Goal: Information Seeking & Learning: Check status

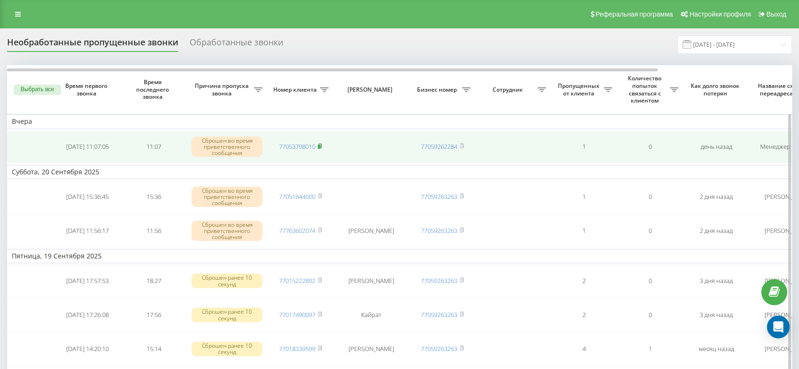
click at [322, 143] on icon at bounding box center [320, 146] width 4 height 6
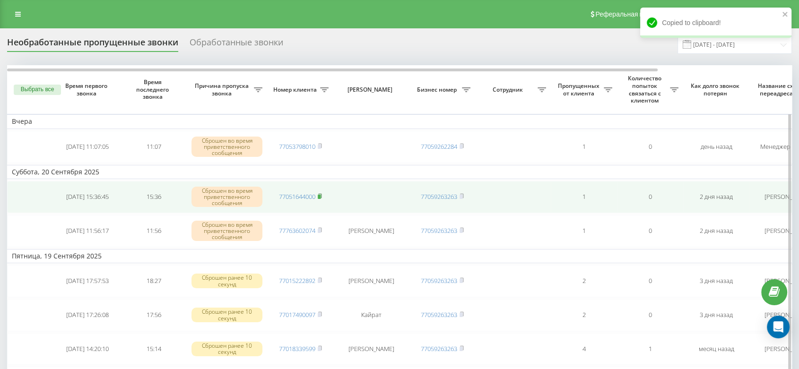
click at [321, 195] on rect at bounding box center [319, 197] width 3 height 4
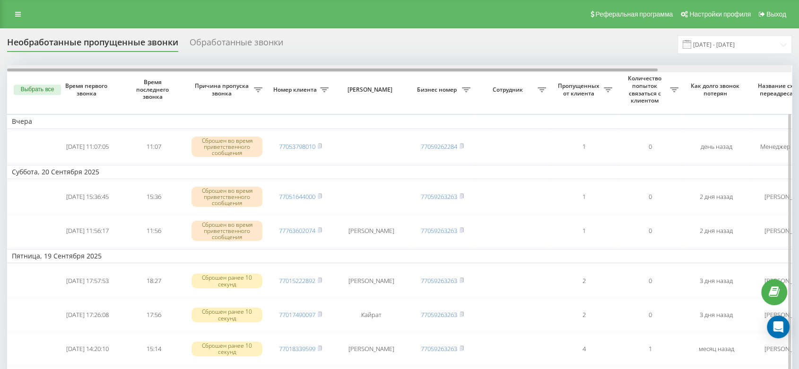
drag, startPoint x: 371, startPoint y: 69, endPoint x: 356, endPoint y: 67, distance: 15.2
click at [357, 69] on div at bounding box center [332, 70] width 651 height 3
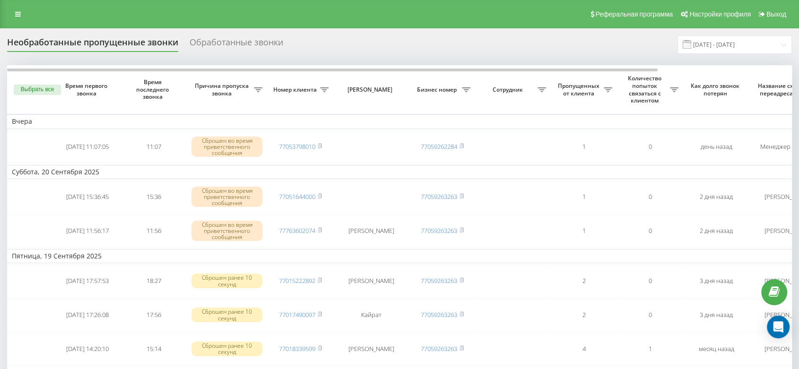
click at [347, 51] on div "Необработанные пропущенные звонки Обработанные звонки 01.09.2025 - 30.09.2025" at bounding box center [399, 44] width 785 height 18
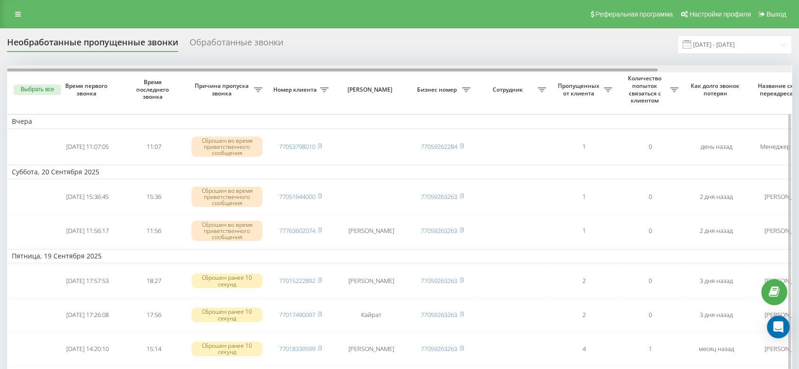
drag, startPoint x: 331, startPoint y: 70, endPoint x: 292, endPoint y: 69, distance: 38.8
click at [293, 69] on div at bounding box center [332, 70] width 651 height 3
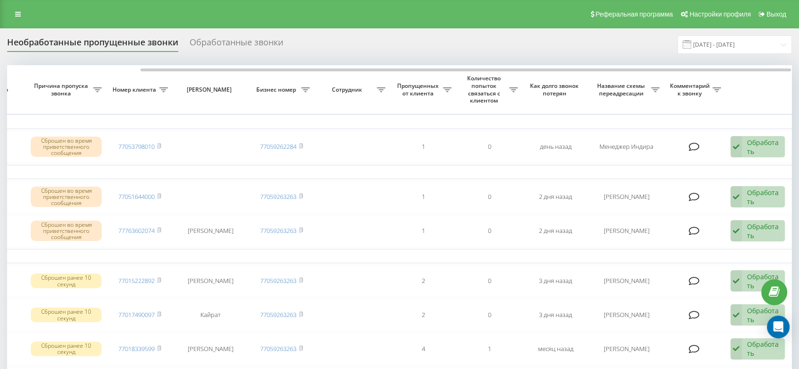
drag, startPoint x: 276, startPoint y: 68, endPoint x: 241, endPoint y: 61, distance: 35.6
click at [249, 68] on div at bounding box center [399, 68] width 785 height 7
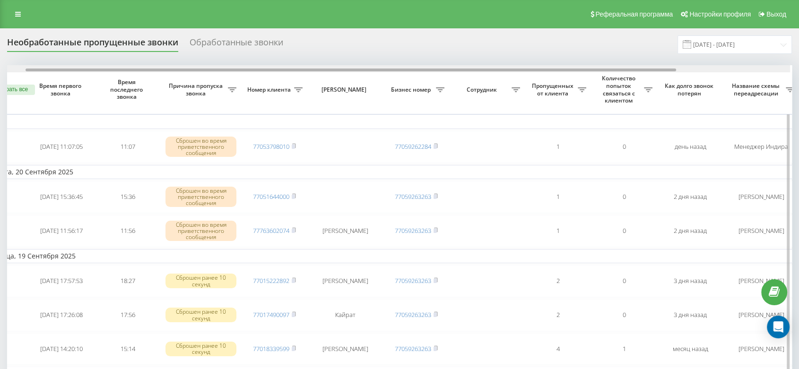
drag, startPoint x: 231, startPoint y: 69, endPoint x: 117, endPoint y: 73, distance: 113.6
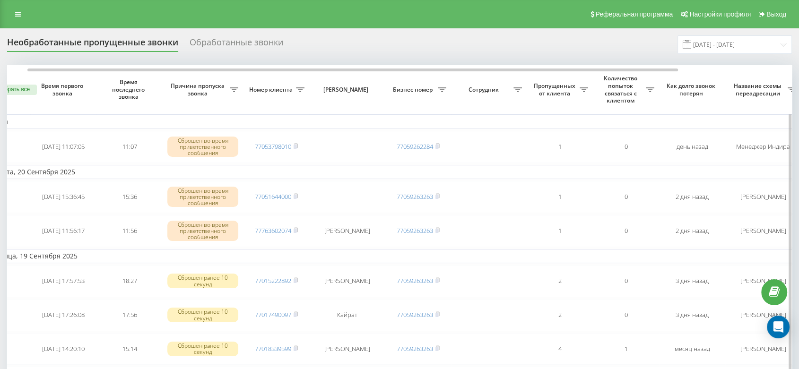
drag, startPoint x: 108, startPoint y: 73, endPoint x: 93, endPoint y: 74, distance: 15.2
click at [93, 74] on tr "Выбрать все Время первого звонка Время последнего звонка Причина пропуска звонк…" at bounding box center [456, 89] width 946 height 49
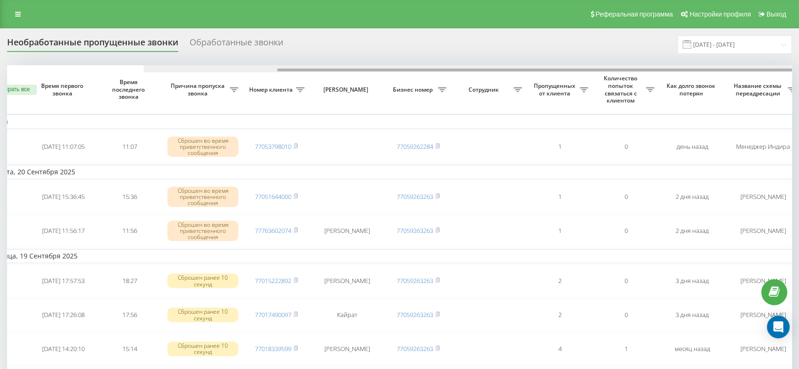
scroll to position [0, 161]
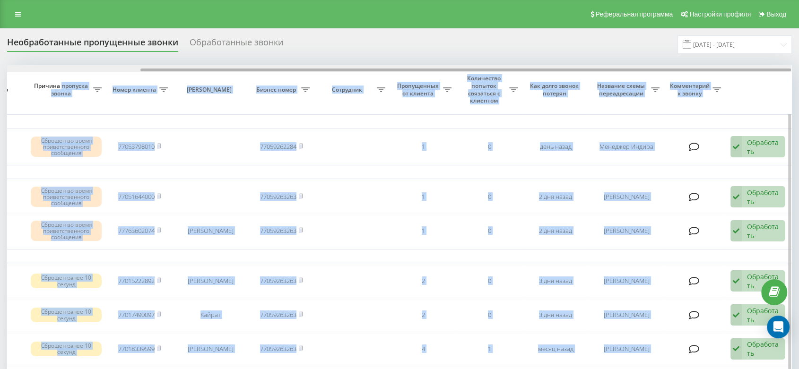
drag, startPoint x: 96, startPoint y: 71, endPoint x: 63, endPoint y: 71, distance: 33.1
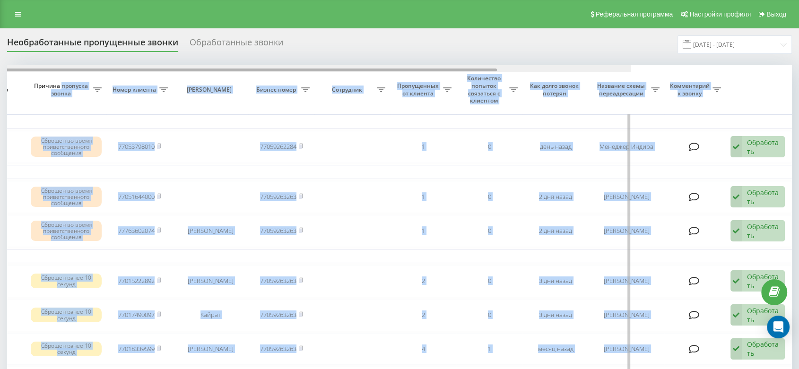
scroll to position [0, 0]
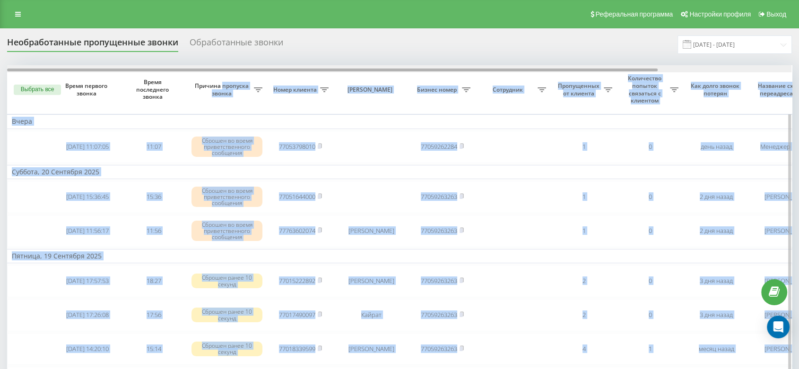
click at [76, 70] on div at bounding box center [332, 70] width 651 height 3
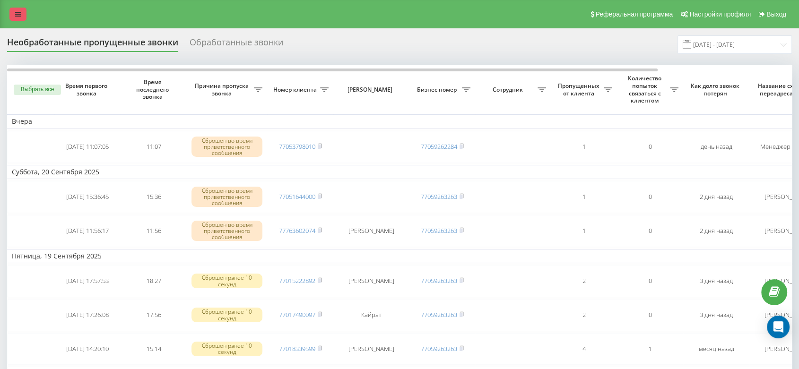
click at [16, 18] on link at bounding box center [17, 14] width 17 height 13
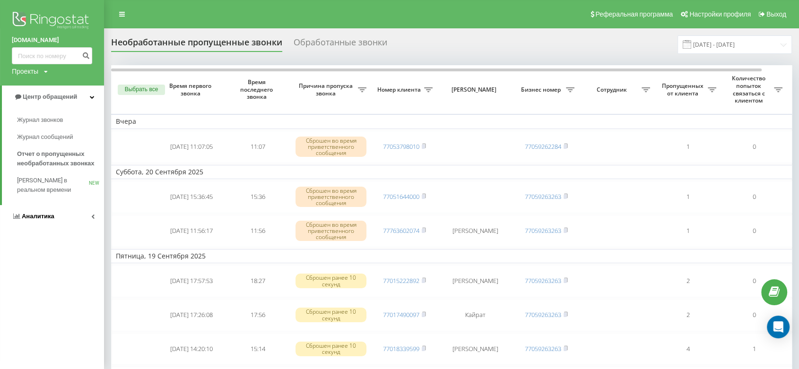
click at [66, 218] on link "Аналитика" at bounding box center [52, 216] width 104 height 23
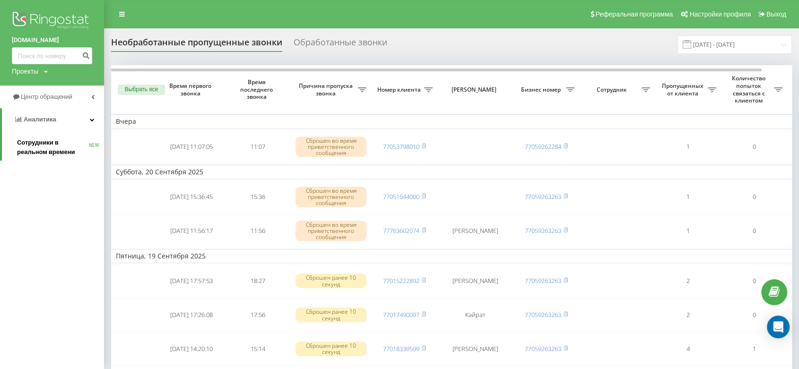
click at [64, 149] on span "Сотрудники в реальном времени" at bounding box center [53, 147] width 72 height 19
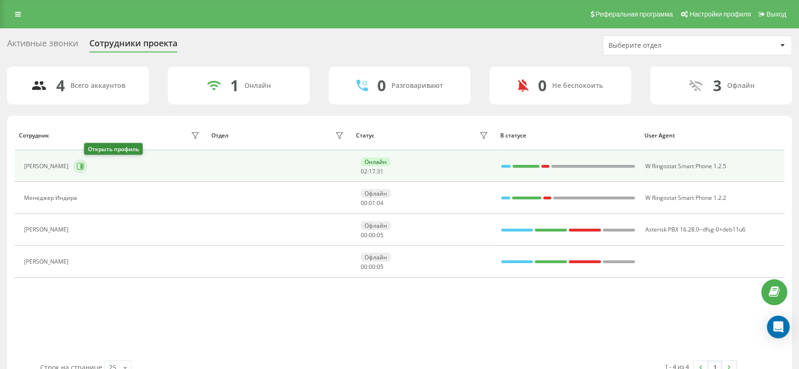
click at [84, 166] on icon at bounding box center [81, 167] width 8 height 8
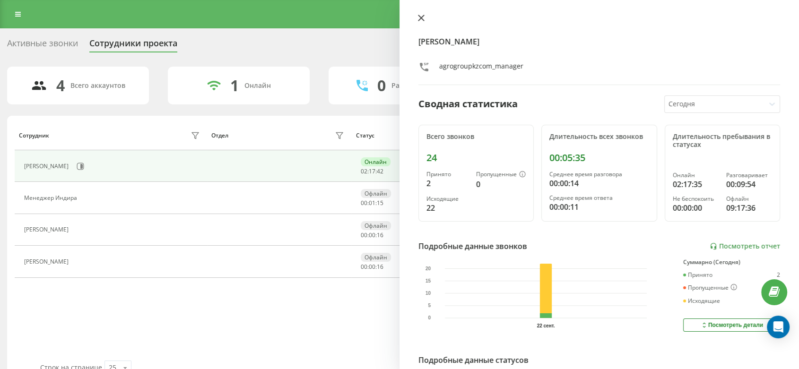
click at [419, 15] on icon at bounding box center [421, 18] width 7 height 7
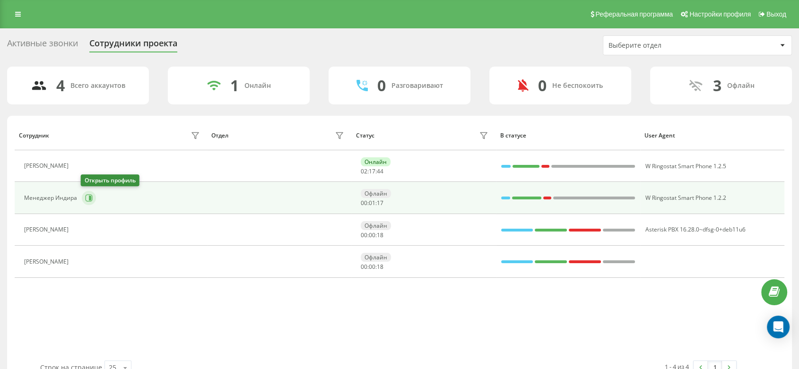
click at [91, 197] on icon at bounding box center [89, 198] width 8 height 8
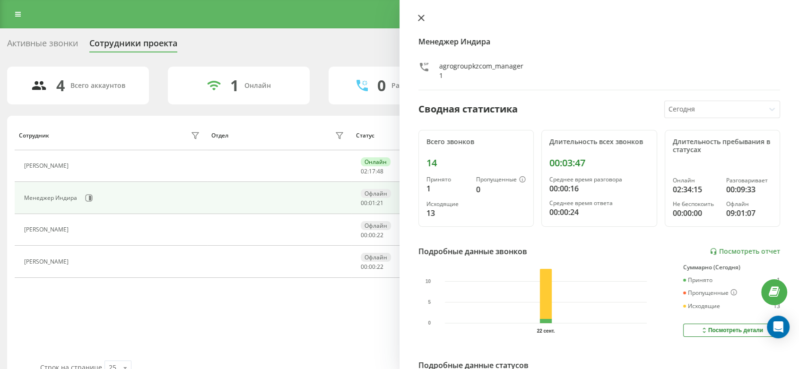
click at [419, 18] on icon at bounding box center [421, 18] width 7 height 7
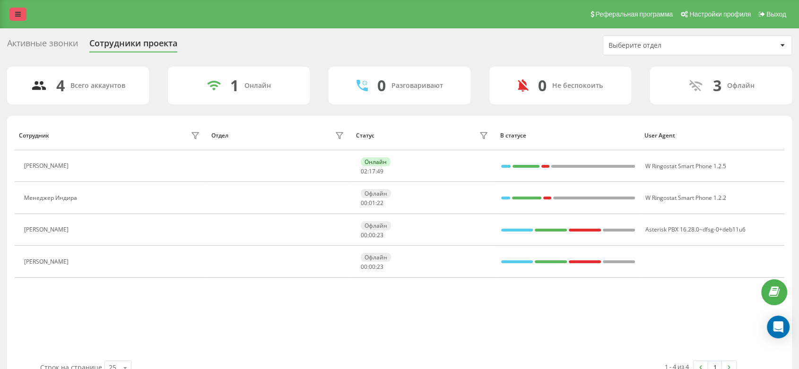
click at [26, 18] on link at bounding box center [17, 14] width 17 height 13
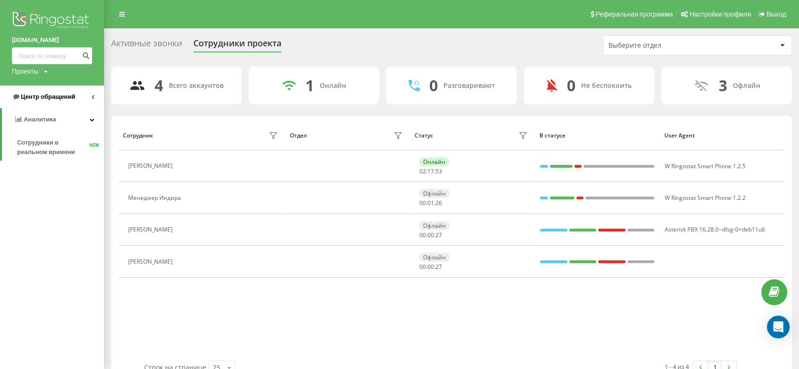
click at [61, 104] on link "Центр обращений" at bounding box center [52, 97] width 104 height 23
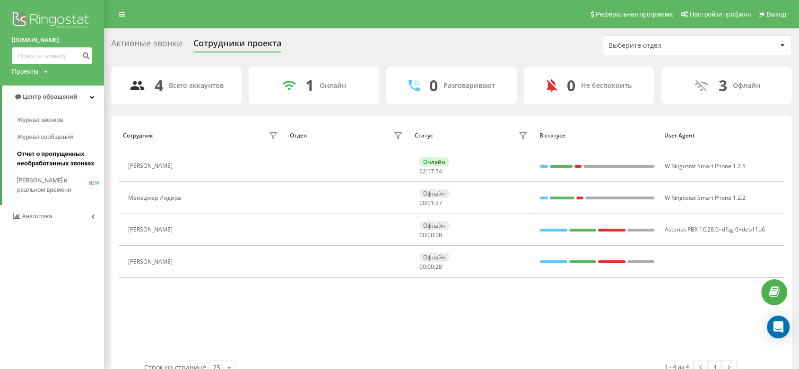
click at [76, 158] on span "Отчет о пропущенных необработанных звонках" at bounding box center [58, 158] width 82 height 19
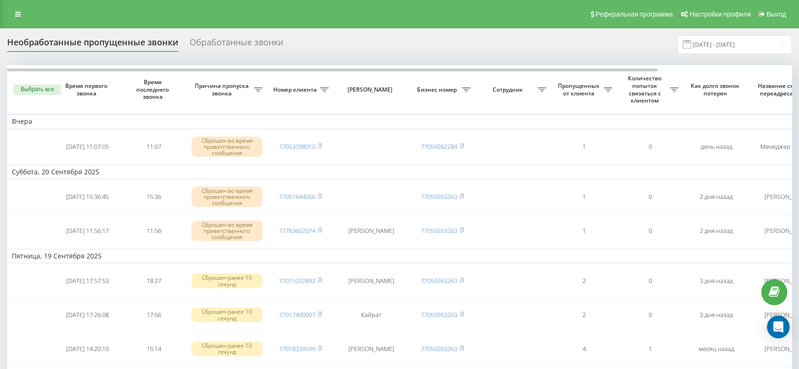
click at [451, 43] on div "Необработанные пропущенные звонки Обработанные звонки [DATE] - [DATE]" at bounding box center [399, 44] width 785 height 18
click at [23, 18] on link at bounding box center [17, 14] width 17 height 13
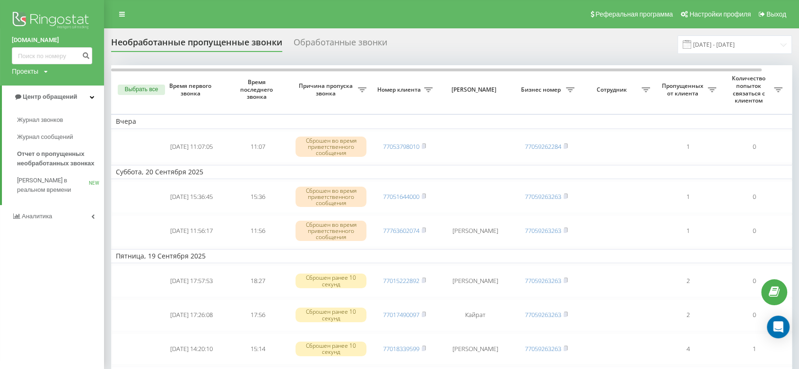
click at [61, 207] on link "Аналитика" at bounding box center [52, 216] width 104 height 23
click at [61, 149] on span "Сотрудники в реальном времени" at bounding box center [53, 147] width 72 height 19
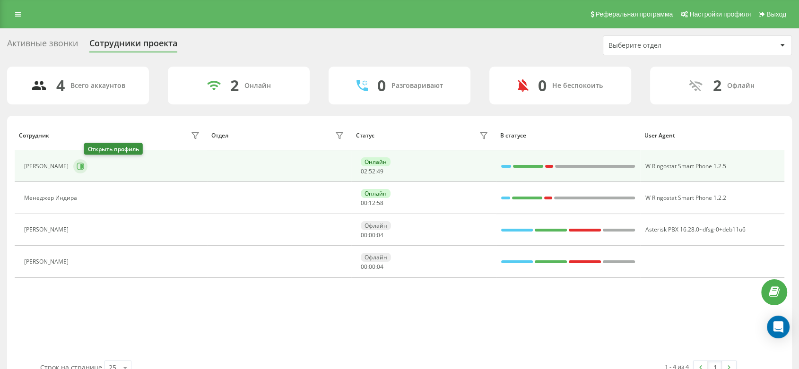
click at [84, 167] on icon at bounding box center [81, 167] width 8 height 8
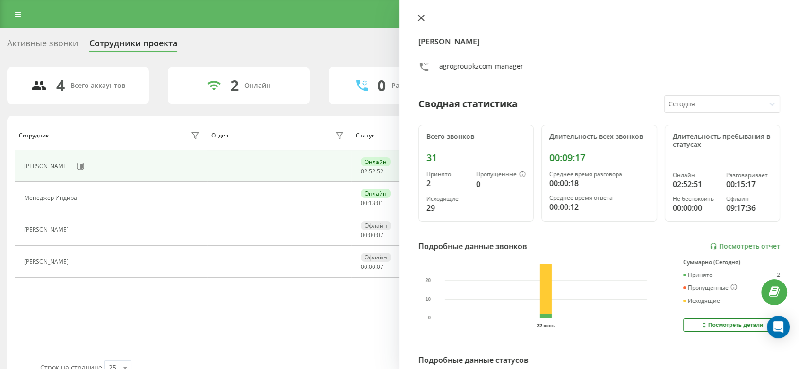
click at [420, 18] on icon at bounding box center [422, 18] width 6 height 6
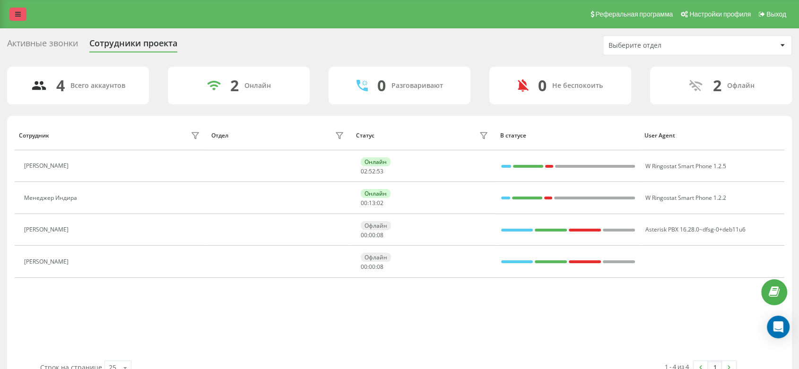
click at [23, 13] on link at bounding box center [17, 14] width 17 height 13
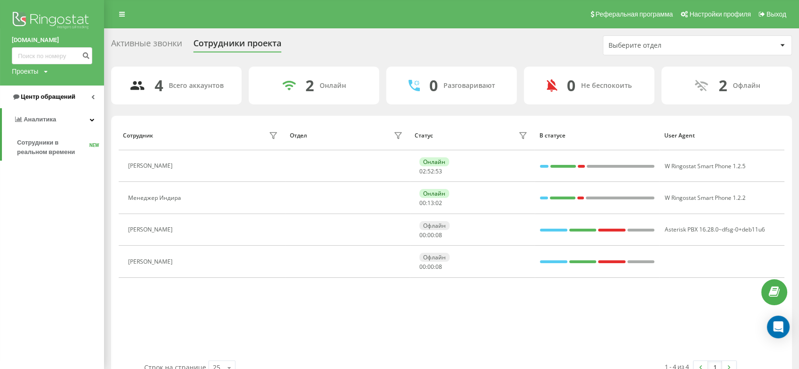
click at [73, 102] on span "Центр обращений" at bounding box center [43, 96] width 63 height 9
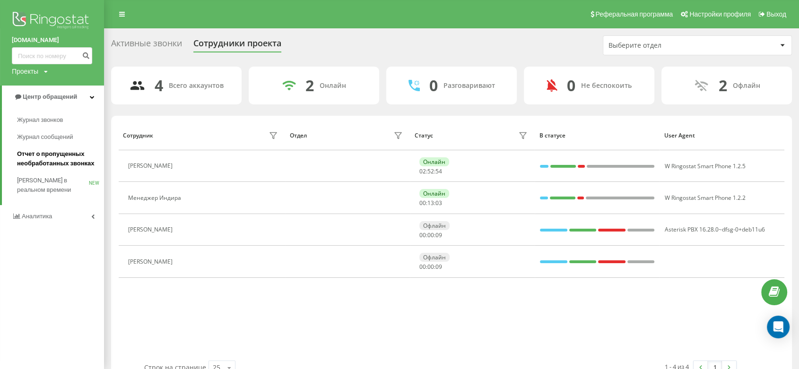
click at [78, 164] on span "Отчет о пропущенных необработанных звонках" at bounding box center [58, 158] width 82 height 19
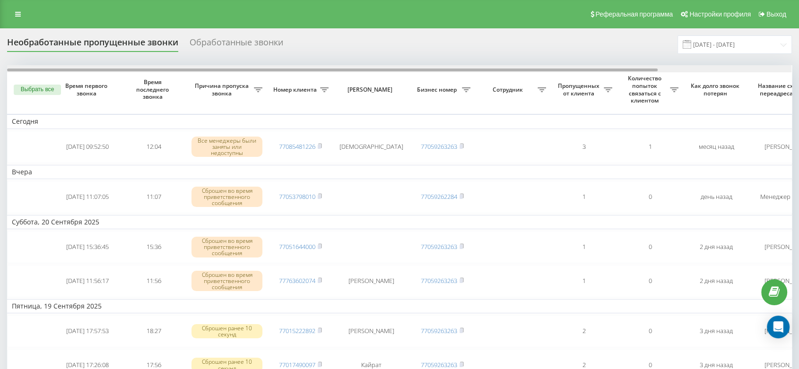
drag, startPoint x: 294, startPoint y: 71, endPoint x: 271, endPoint y: 62, distance: 25.3
click at [272, 65] on div at bounding box center [399, 68] width 785 height 7
